Goal: Check status: Check status

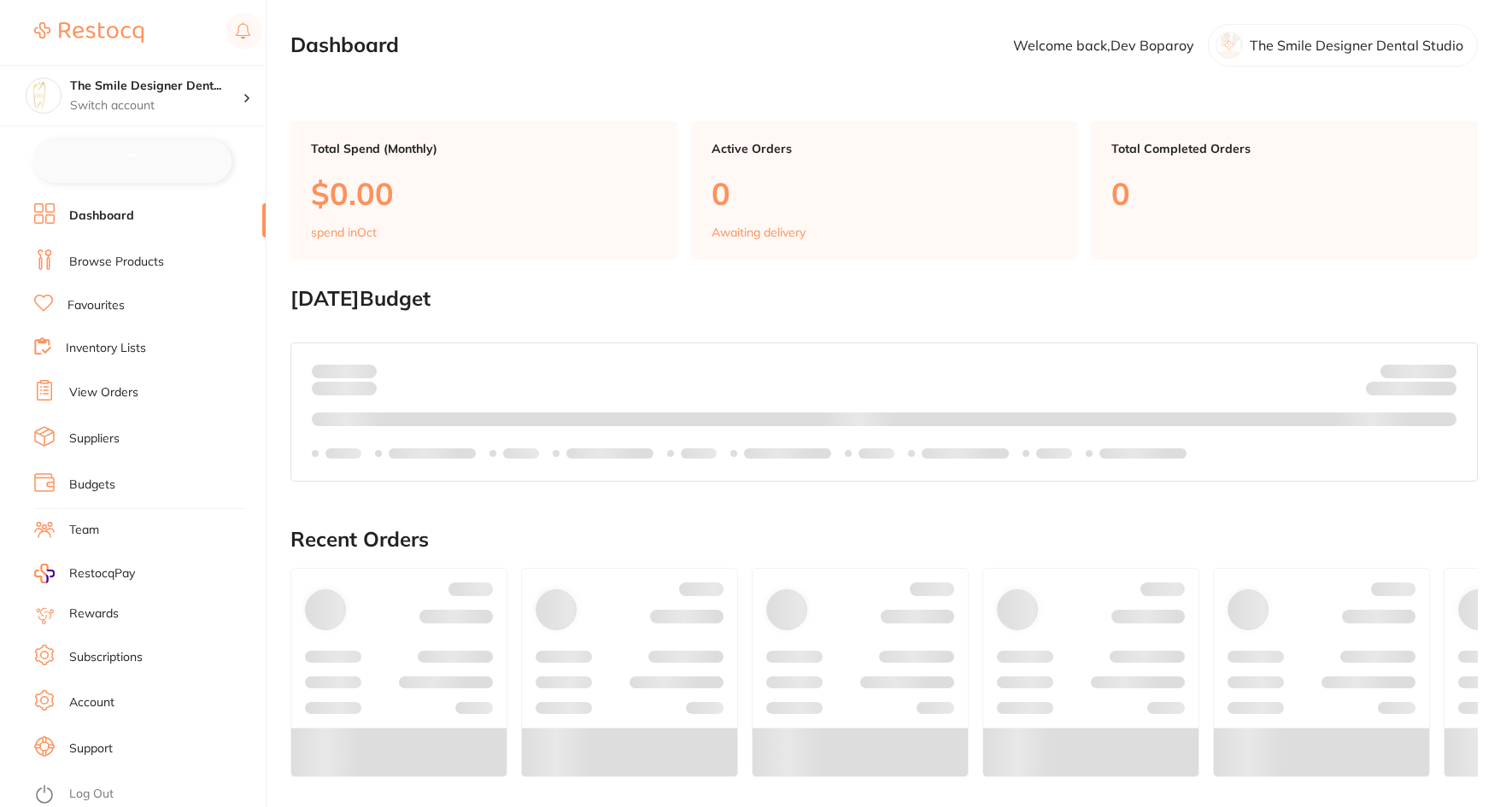
checkbox input "false"
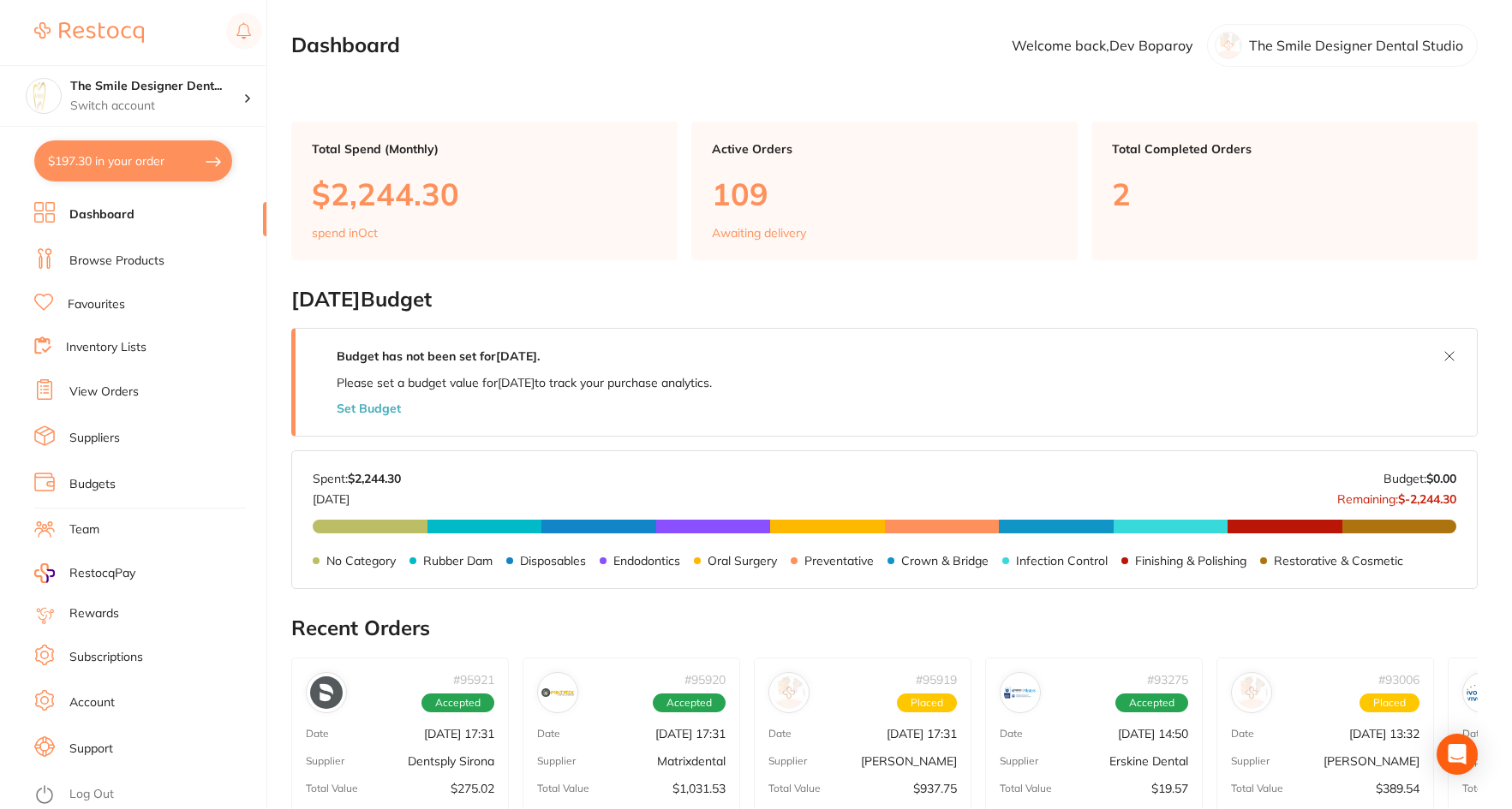
click at [129, 387] on link "View Orders" at bounding box center [104, 392] width 70 height 17
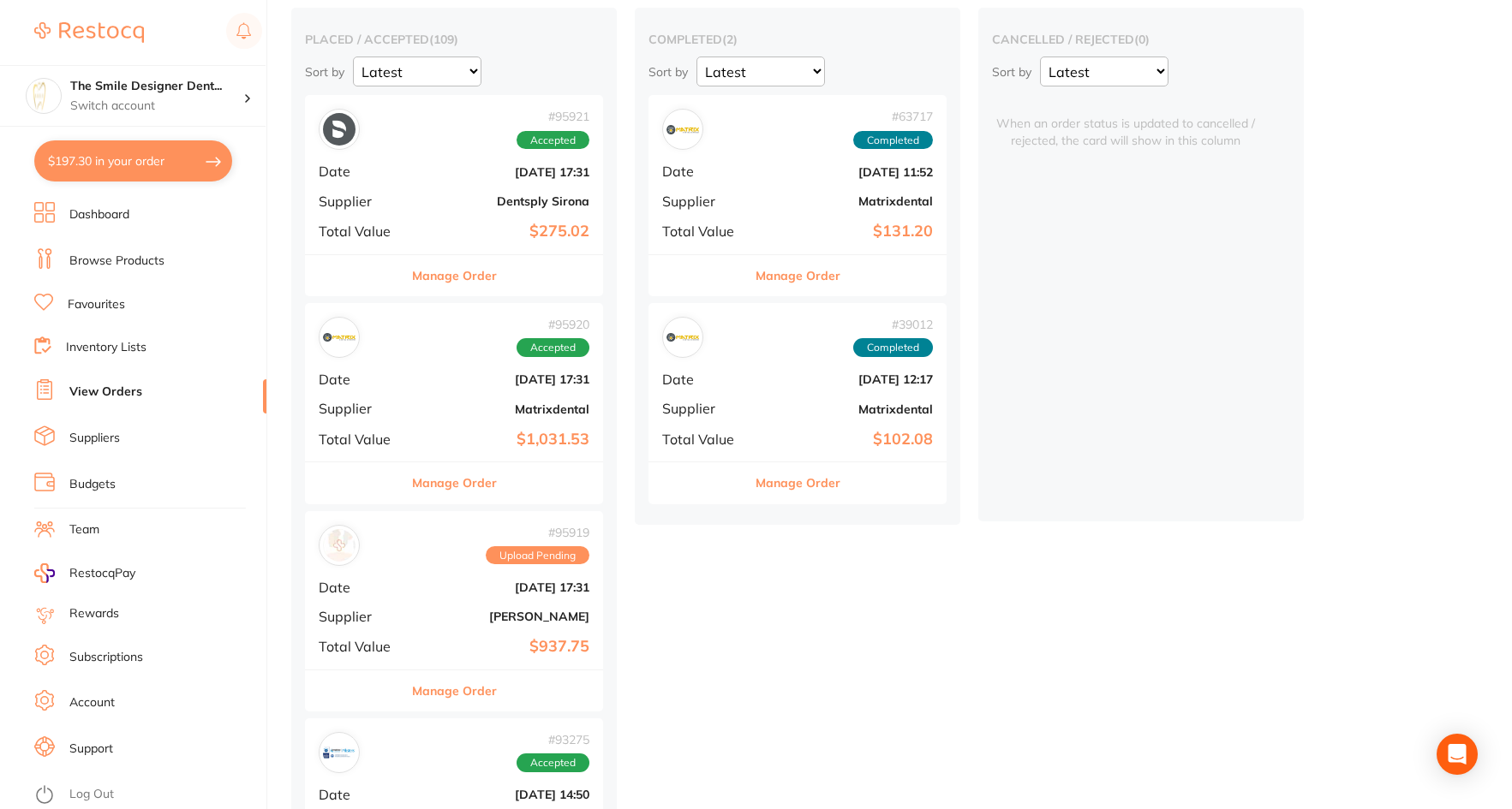
scroll to position [171, 0]
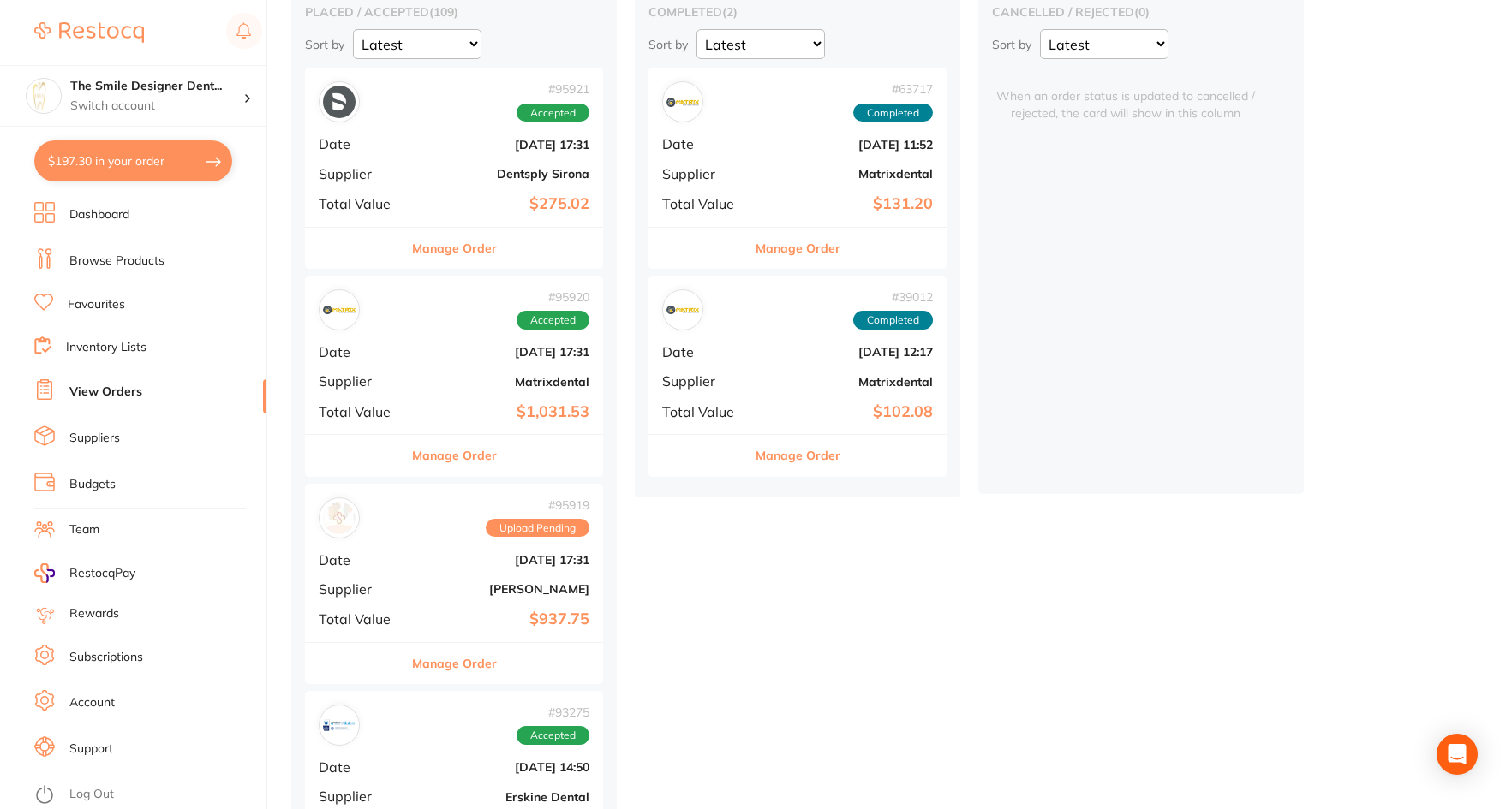
click at [460, 617] on b "$937.75" at bounding box center [504, 620] width 171 height 18
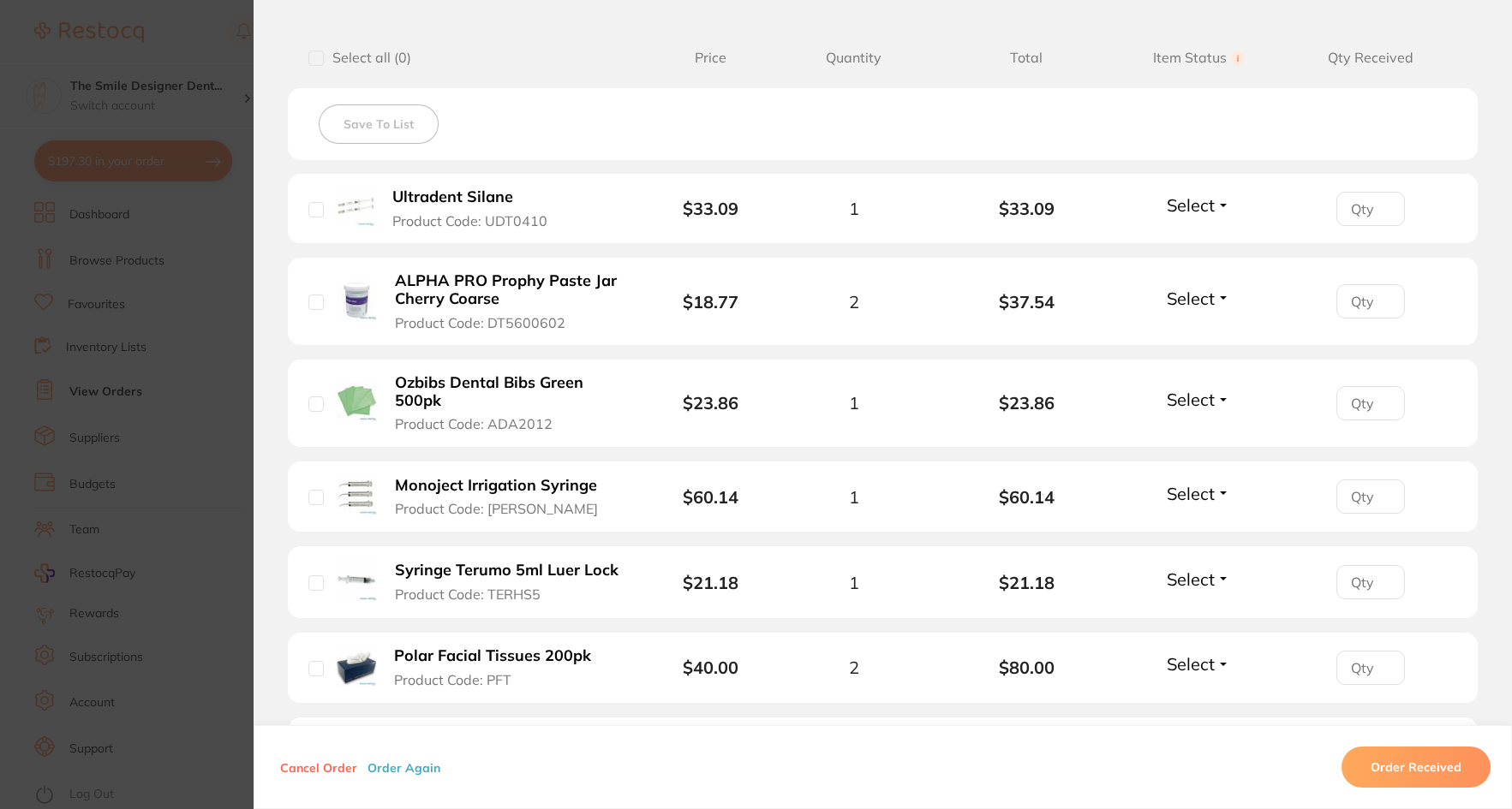
scroll to position [428, 0]
drag, startPoint x: 524, startPoint y: 196, endPoint x: 407, endPoint y: 189, distance: 117.2
click at [407, 189] on button "Ultradent Silane Product Code: UDT0410" at bounding box center [478, 207] width 183 height 42
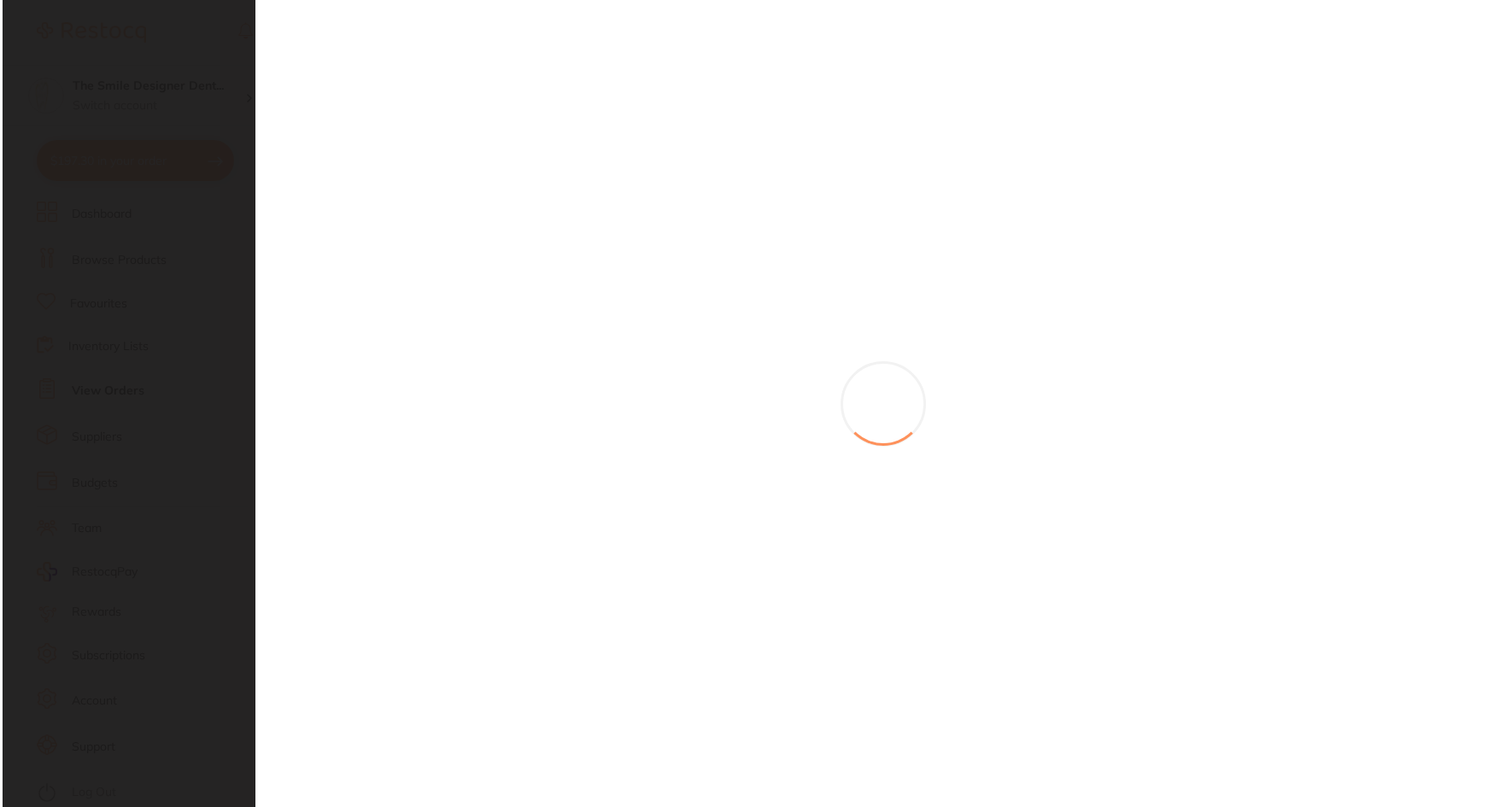
scroll to position [0, 0]
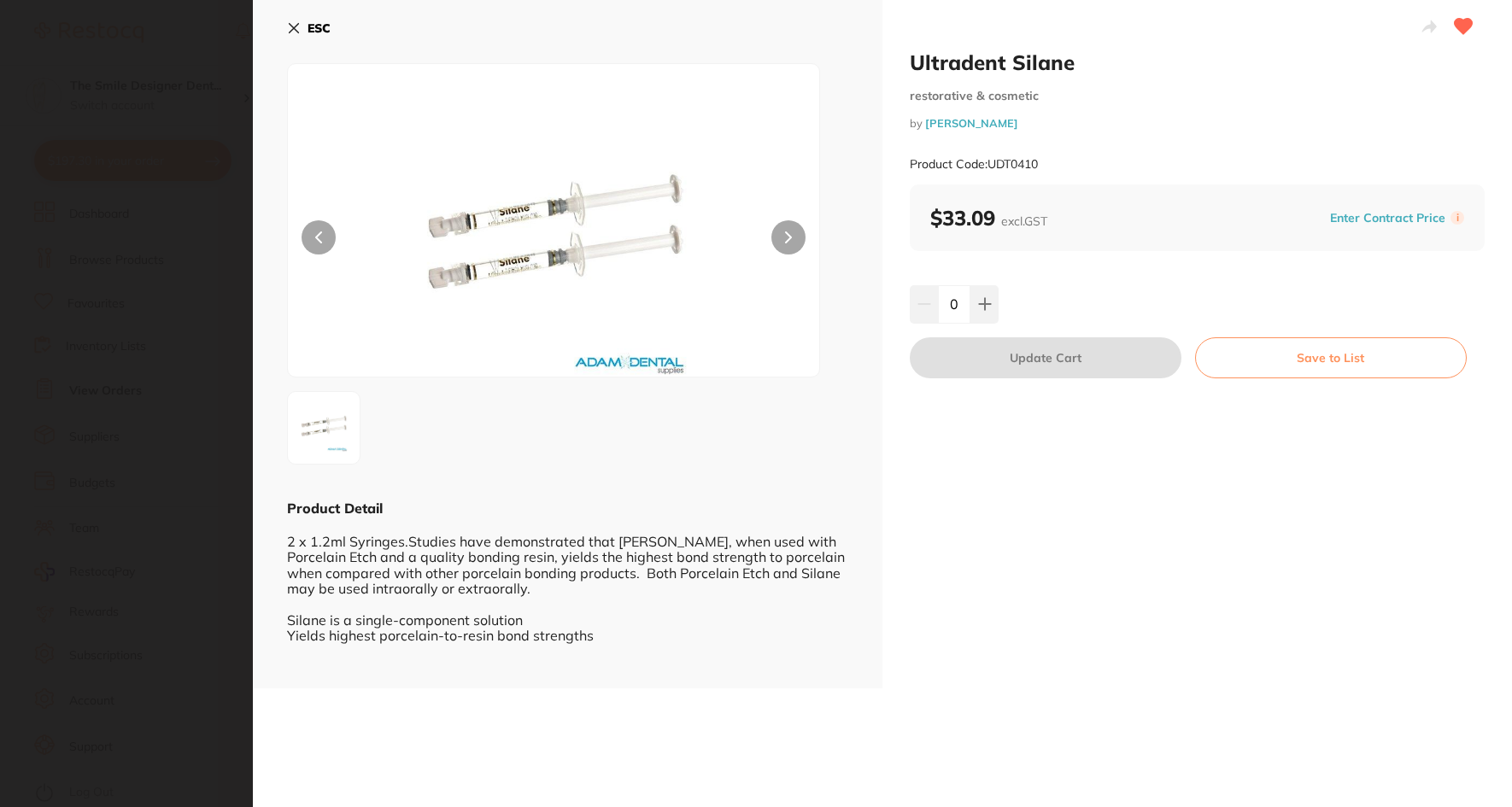
click at [289, 29] on icon at bounding box center [294, 28] width 13 height 13
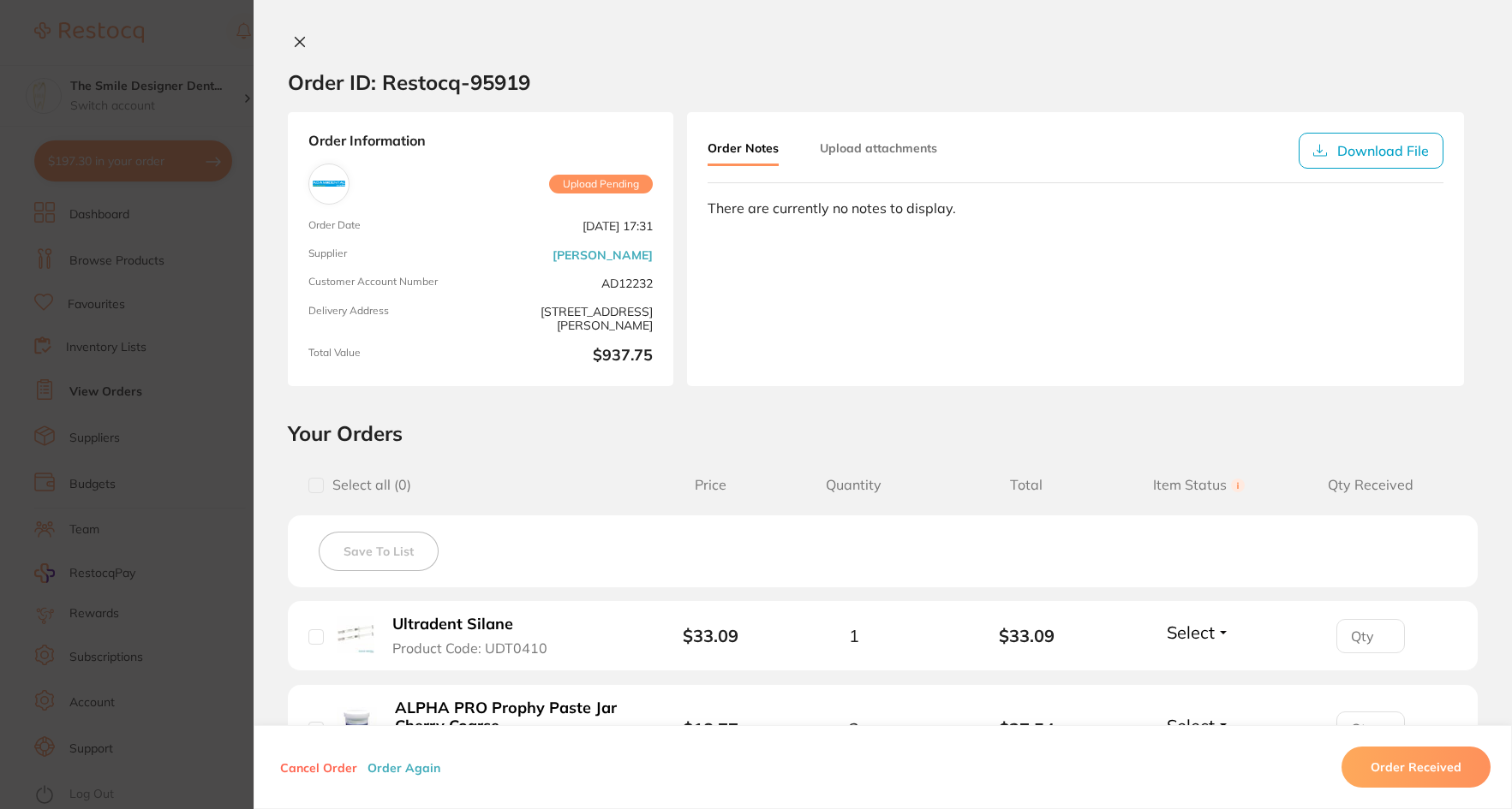
click at [297, 39] on icon at bounding box center [299, 41] width 13 height 13
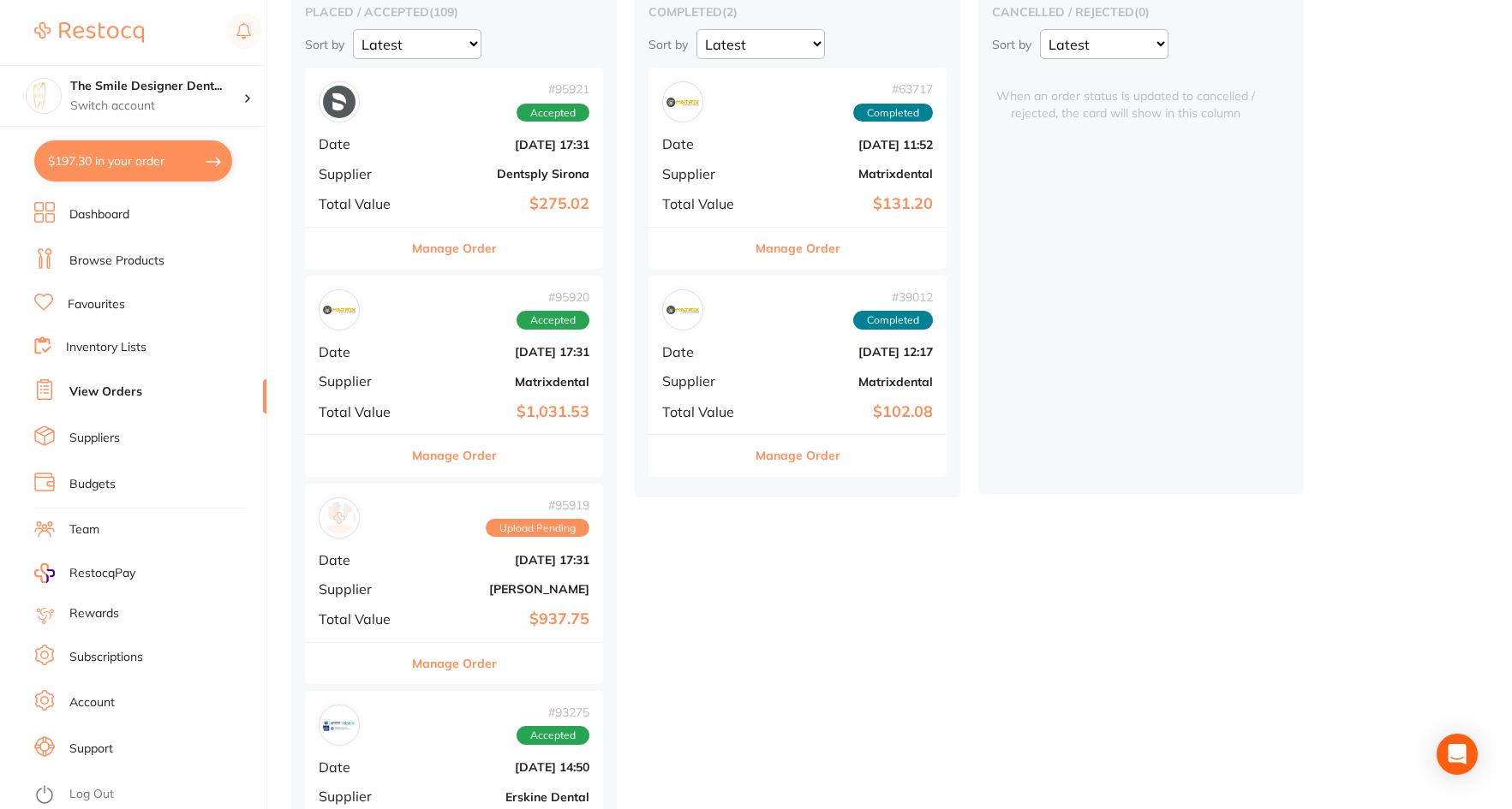
scroll to position [86, 0]
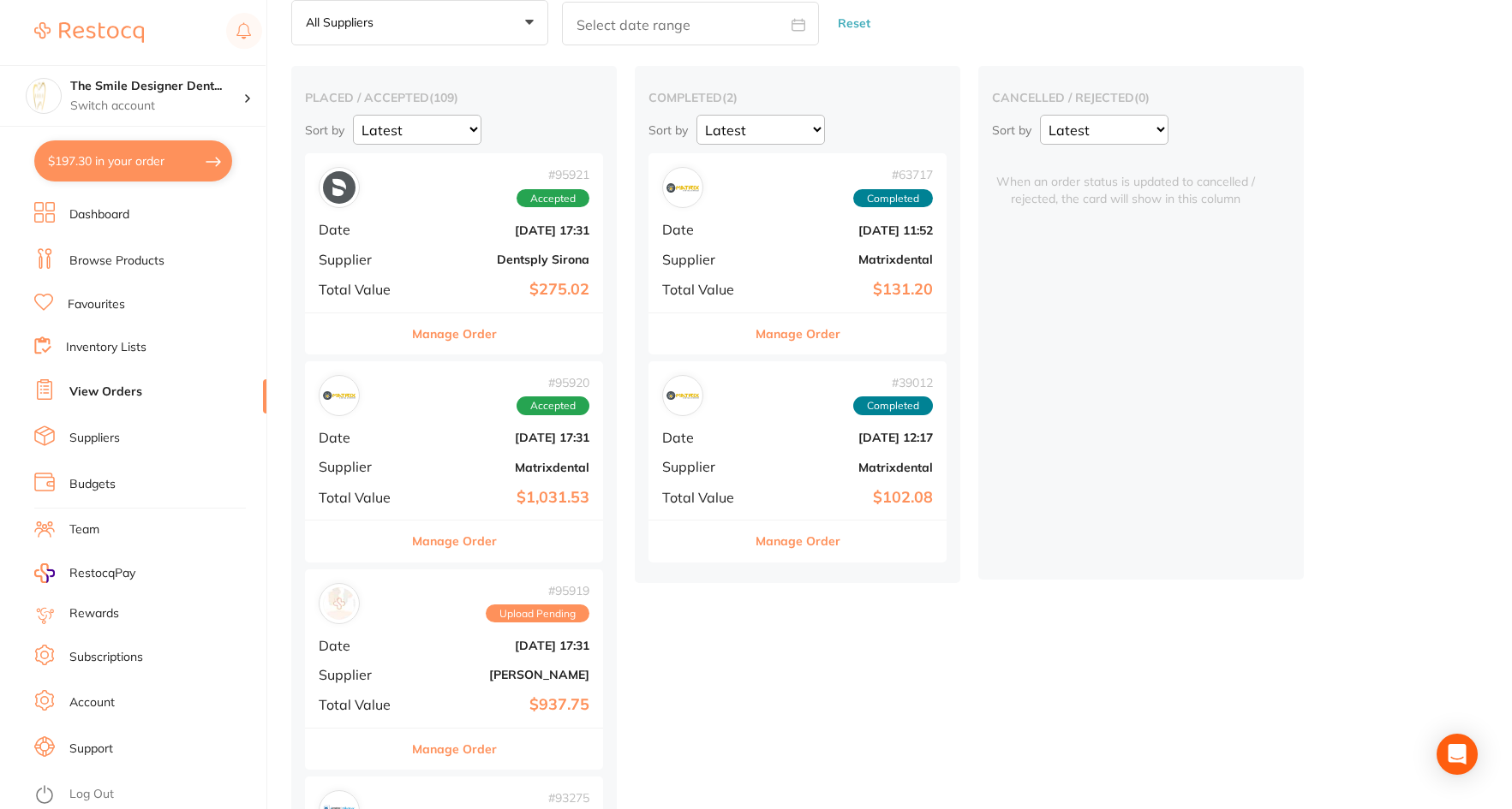
click at [483, 479] on div "# 95920 Accepted Date [DATE] 17:31 Supplier Matrixdental Total Value $1,031.53" at bounding box center [454, 441] width 298 height 159
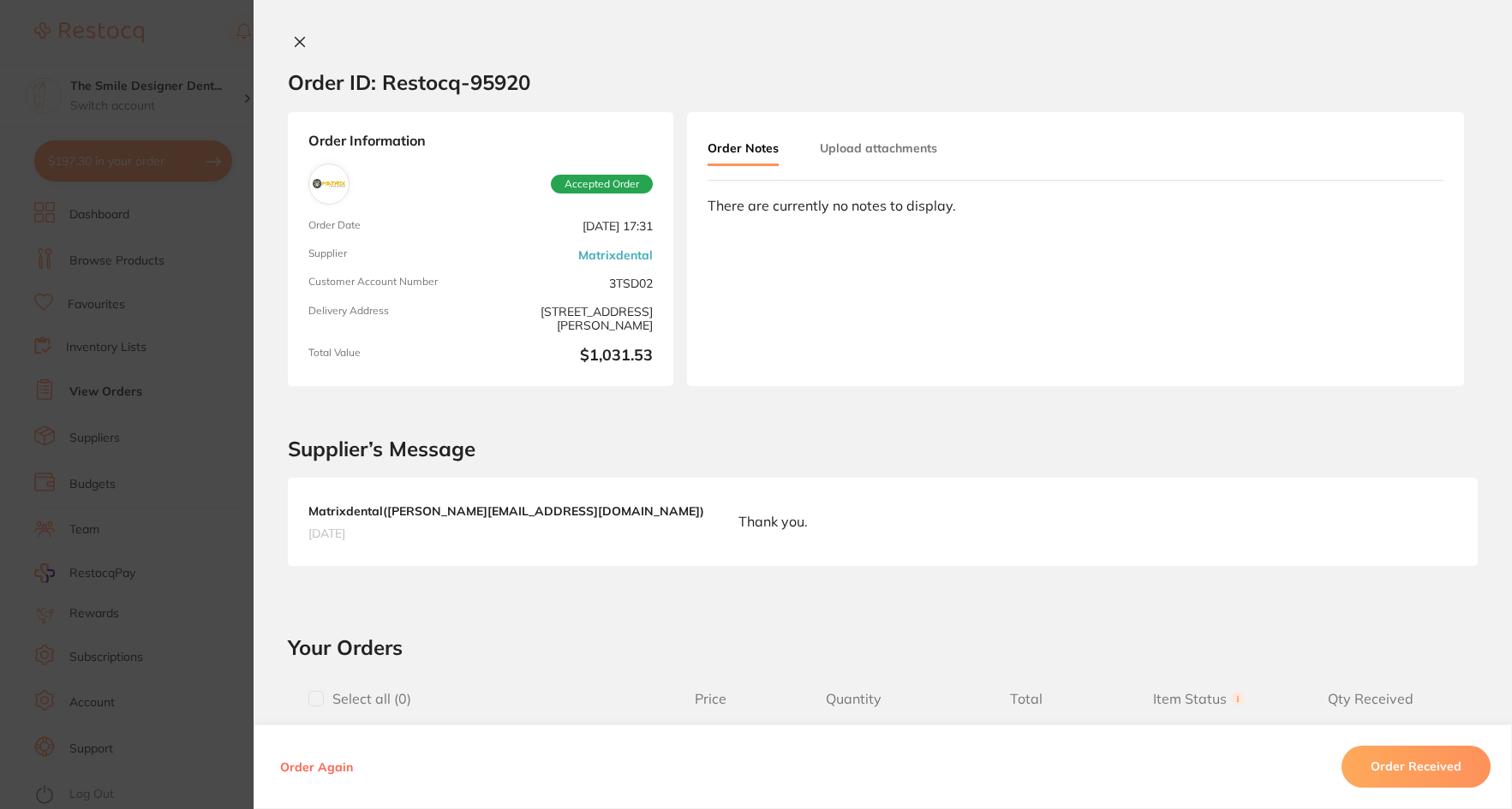
click at [121, 291] on section "Order ID: Restocq- 95920 Order Information Accepted Order Order Date [DATE] 17:…" at bounding box center [756, 404] width 1512 height 809
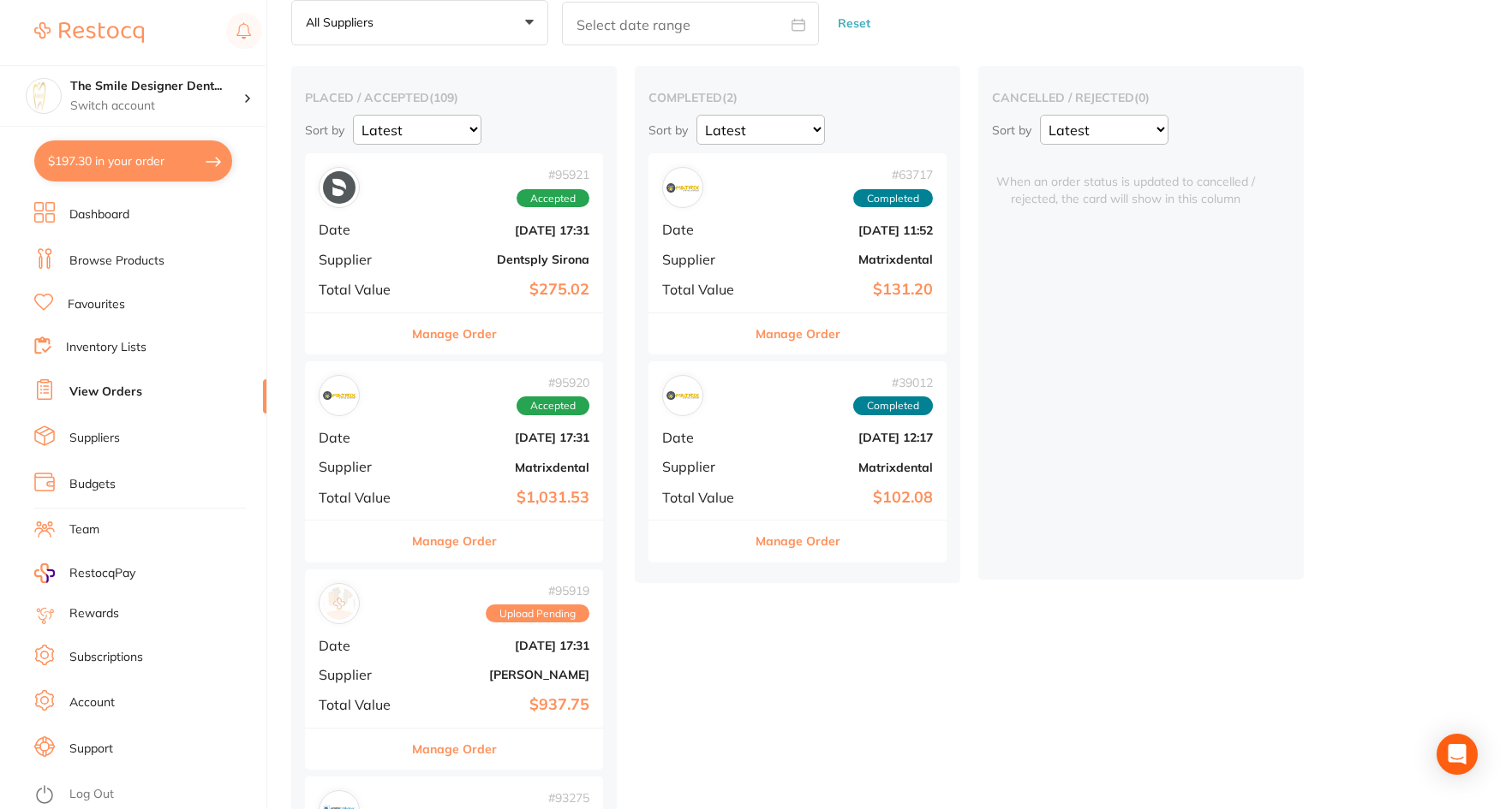
click at [454, 245] on div "# 95921 Accepted Date [DATE] 17:31 Supplier Dentsply Sirona Total Value $275.02" at bounding box center [454, 233] width 298 height 159
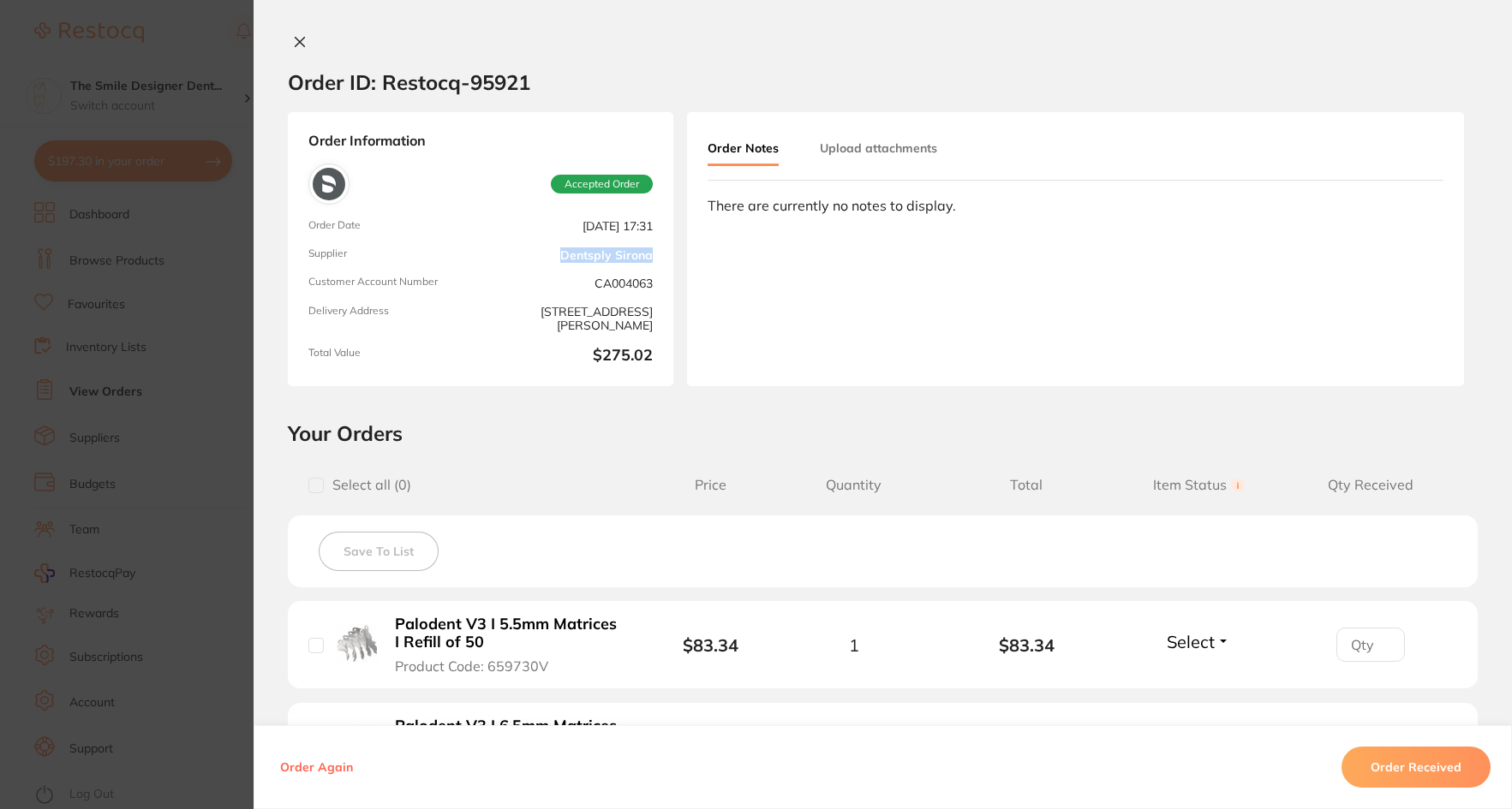
drag, startPoint x: 551, startPoint y: 256, endPoint x: 649, endPoint y: 266, distance: 98.5
click at [649, 266] on div "Order Information Accepted Order Order Date [DATE] 17:31 Supplier Dentsply Siro…" at bounding box center [481, 249] width 385 height 274
copy link "Dentsply Sirona"
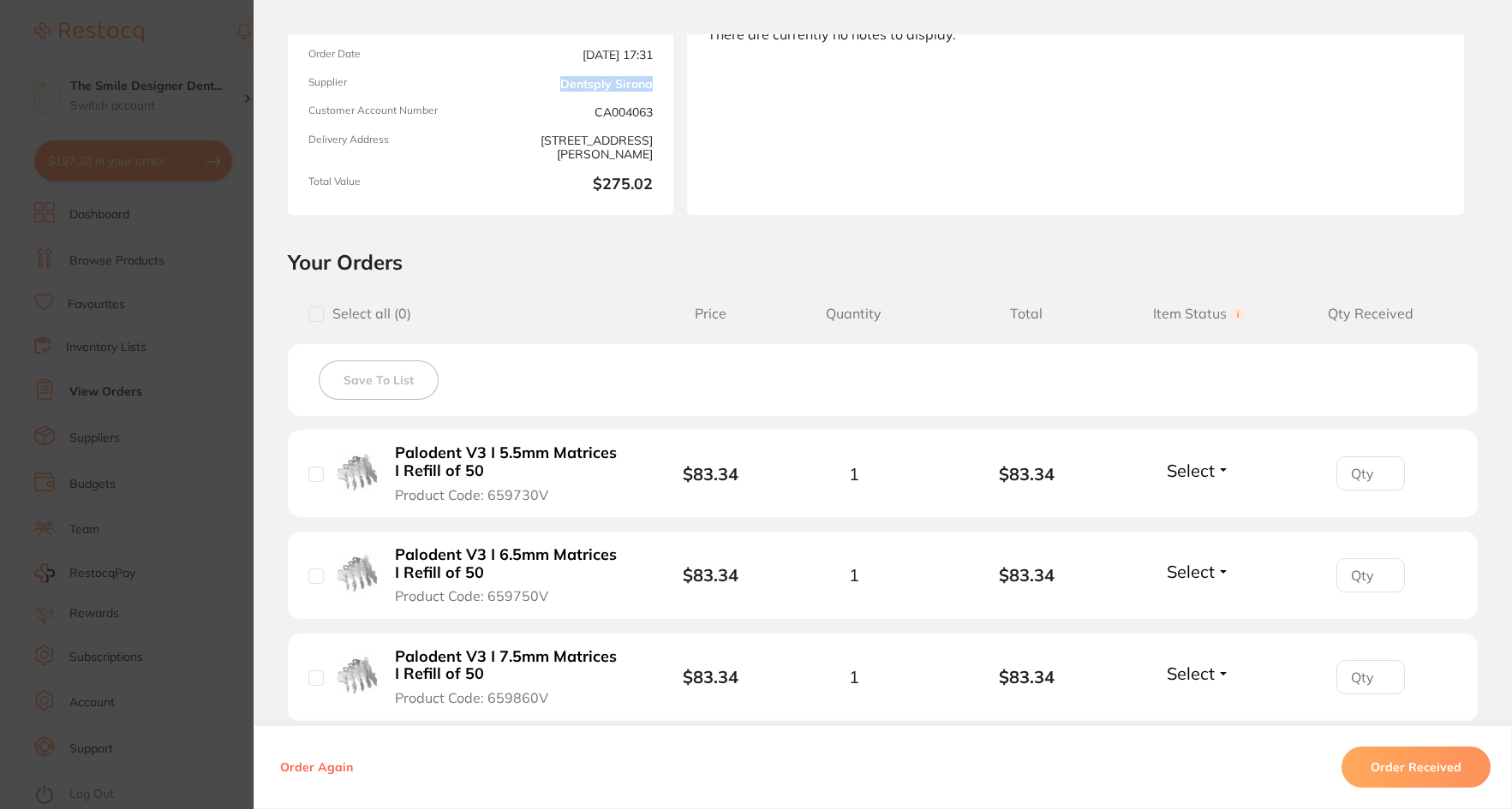
scroll to position [257, 0]
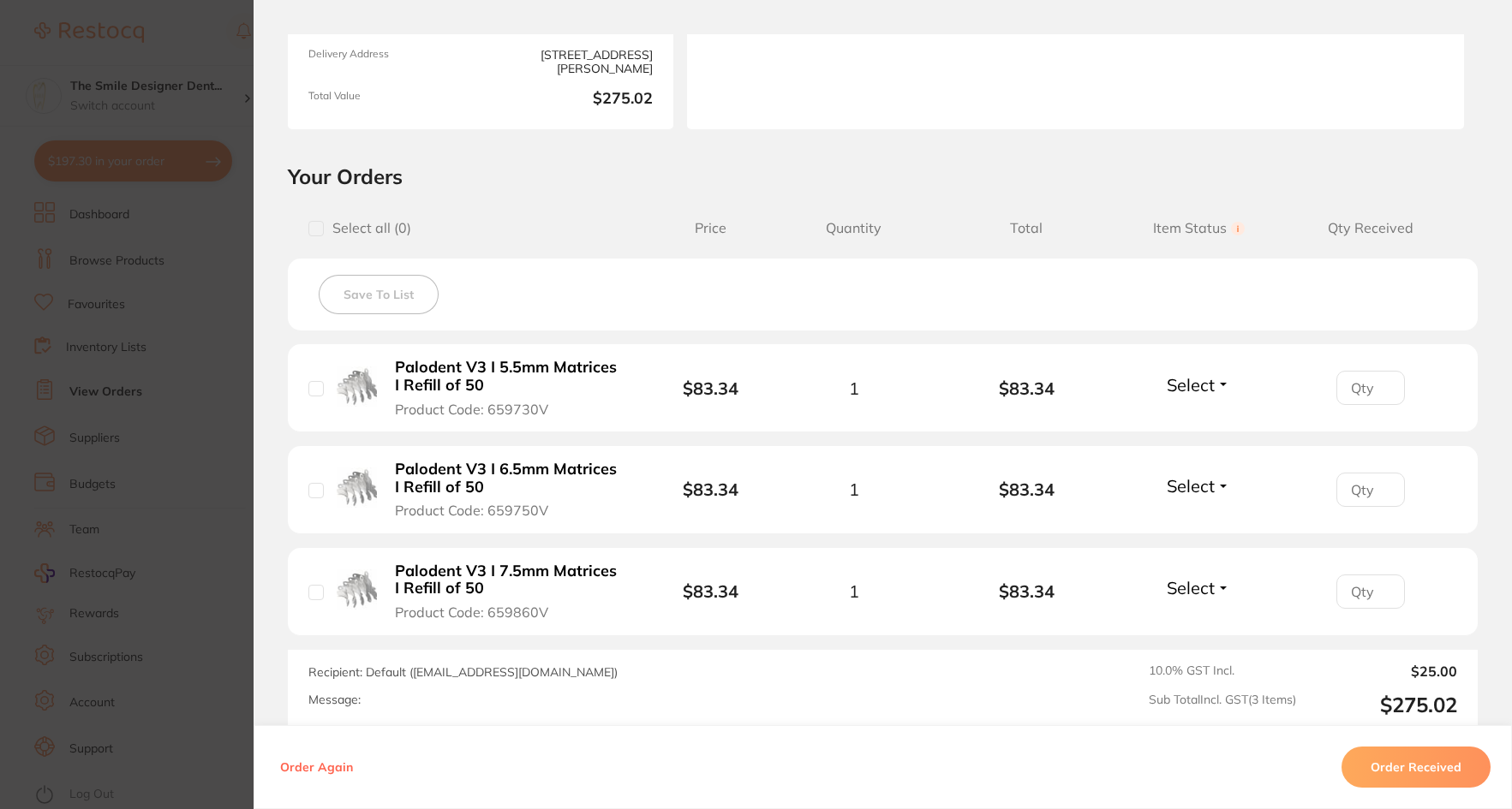
drag, startPoint x: 204, startPoint y: 383, endPoint x: 1015, endPoint y: 64, distance: 871.5
click at [204, 384] on section "Order ID: Restocq- 95921 Order Information Accepted Order Order Date [DATE] 17:…" at bounding box center [756, 404] width 1512 height 809
